Goal: Transaction & Acquisition: Download file/media

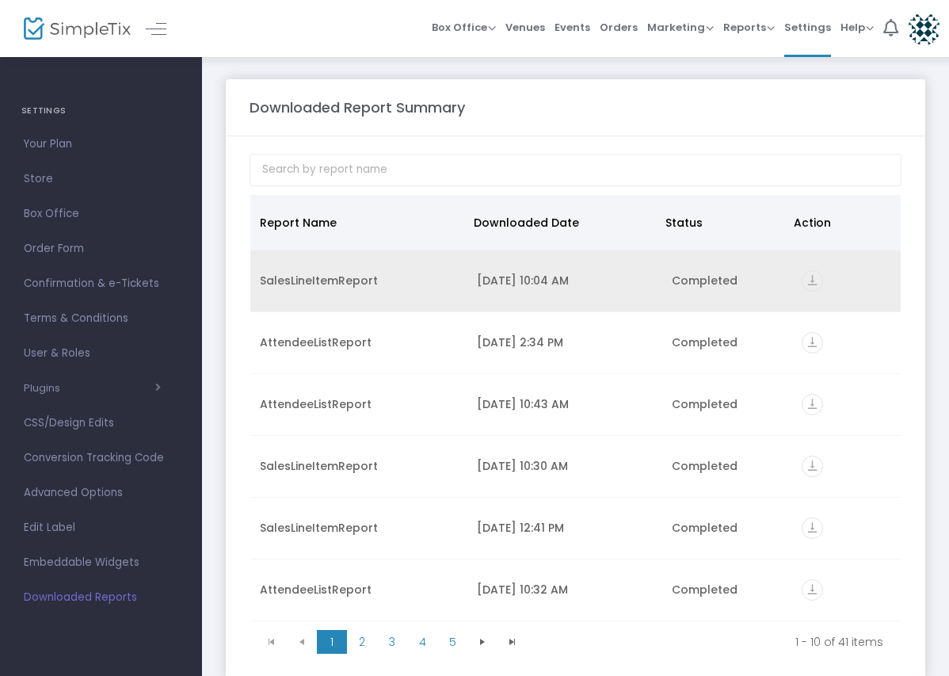
click at [804, 281] on icon "vertical_align_bottom" at bounding box center [812, 280] width 21 height 21
click at [803, 283] on icon "vertical_align_bottom" at bounding box center [812, 280] width 21 height 21
